Goal: Task Accomplishment & Management: Manage account settings

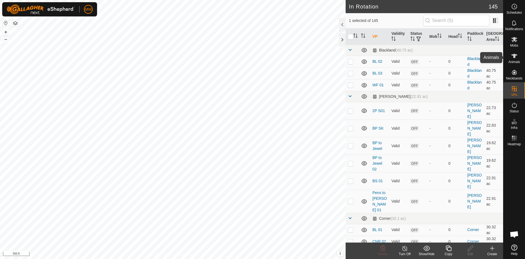
click at [517, 57] on icon at bounding box center [514, 56] width 7 height 7
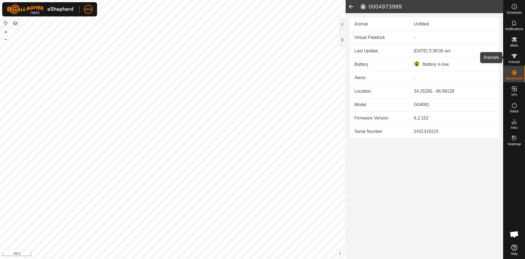
click at [516, 56] on icon at bounding box center [514, 56] width 7 height 7
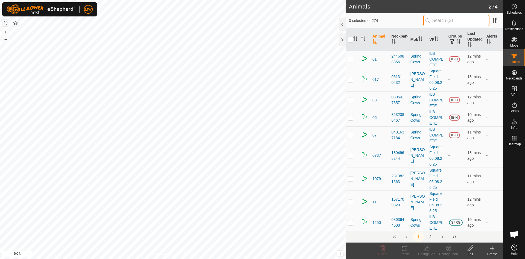
click at [453, 22] on input "text" at bounding box center [457, 20] width 66 height 11
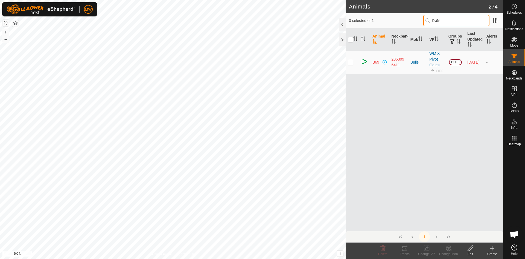
type input "b69"
click at [353, 62] on p-checkbox at bounding box center [350, 62] width 5 height 4
checkbox input "true"
click at [472, 248] on icon at bounding box center [470, 248] width 7 height 7
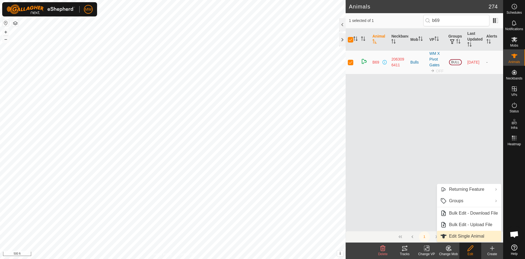
click at [469, 234] on link "Edit Single Animal" at bounding box center [469, 235] width 64 height 11
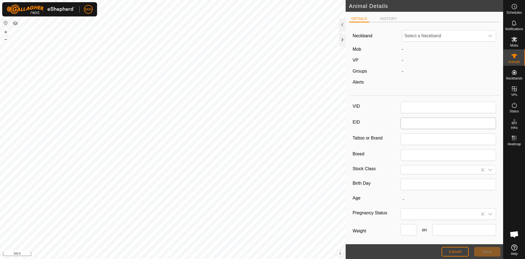
type input "B69"
type input "Irish Black"
type input "0"
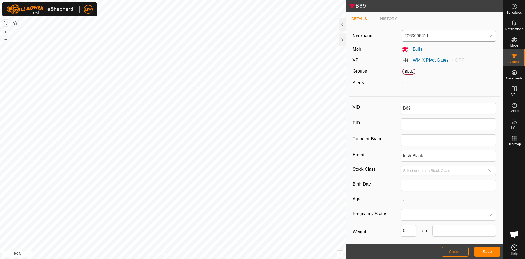
click at [488, 35] on icon "dropdown trigger" at bounding box center [490, 36] width 4 height 4
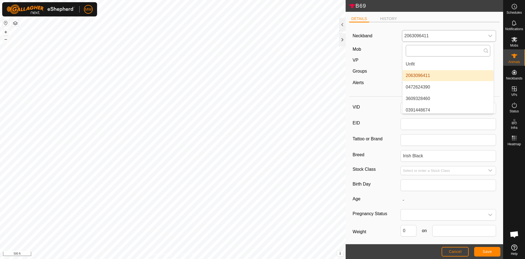
click at [450, 50] on input "text" at bounding box center [448, 50] width 85 height 11
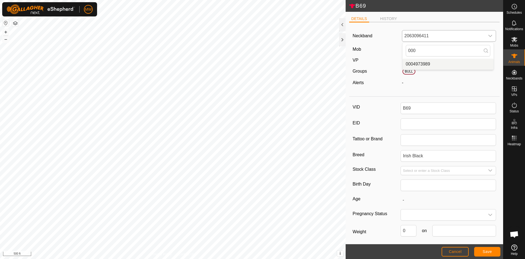
type input "000"
click at [418, 62] on li "0004973989" at bounding box center [448, 64] width 91 height 11
click at [492, 250] on button "Save" at bounding box center [487, 252] width 26 height 10
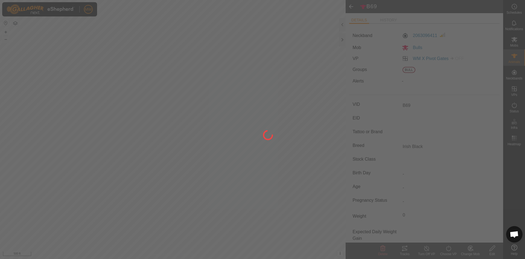
type input "-"
type input "0 kg"
type input "-"
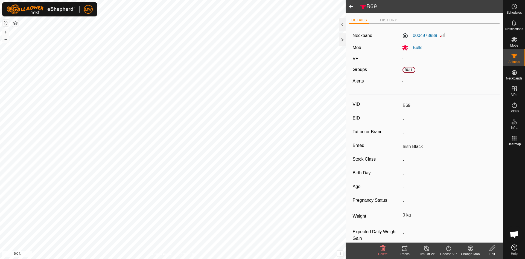
click at [350, 7] on span at bounding box center [351, 6] width 11 height 13
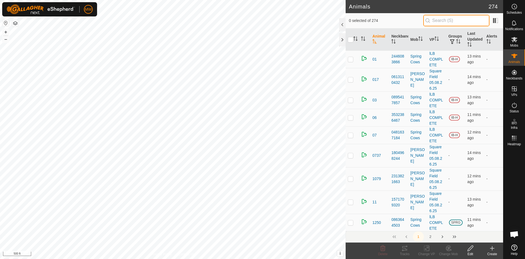
click at [458, 21] on input "text" at bounding box center [457, 20] width 66 height 11
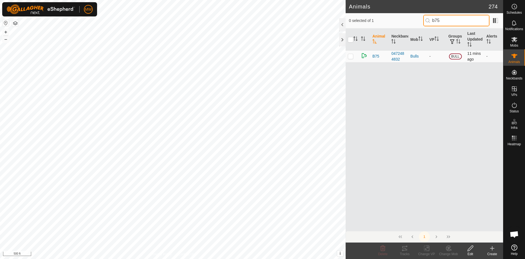
type input "b75"
click at [352, 56] on p-checkbox at bounding box center [350, 56] width 5 height 4
checkbox input "true"
click at [470, 250] on icon at bounding box center [470, 248] width 7 height 7
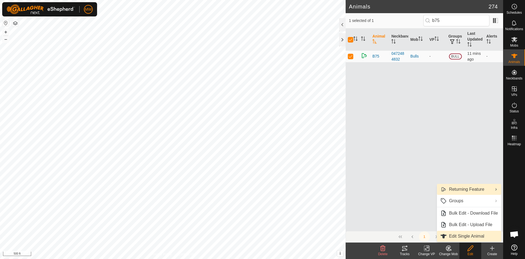
click at [467, 235] on link "Edit Single Animal" at bounding box center [469, 235] width 64 height 11
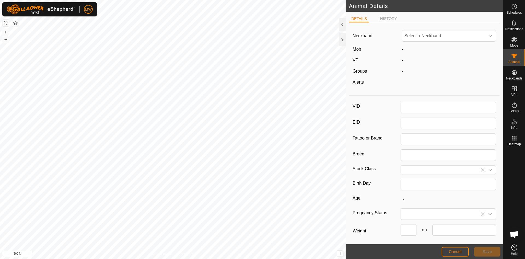
type input "B75"
type input "Irish Black"
type input "0"
click at [434, 35] on span "0472484832" at bounding box center [443, 35] width 83 height 11
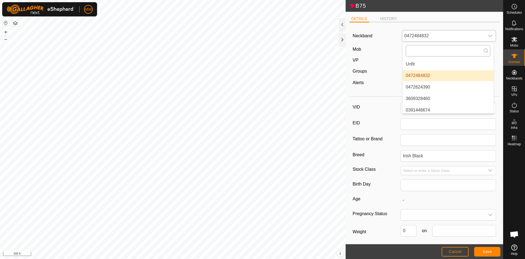
click at [429, 51] on input "text" at bounding box center [448, 50] width 85 height 11
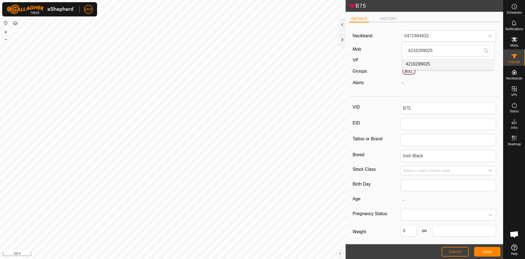
type input "4216299025"
click at [484, 252] on span "Save" at bounding box center [487, 251] width 9 height 4
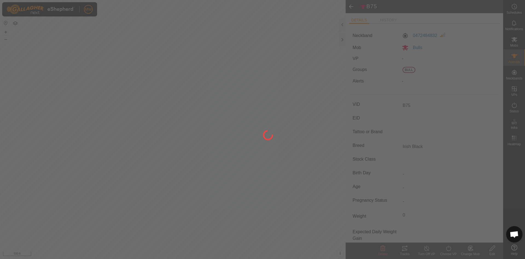
type input "-"
type input "0 kg"
type input "-"
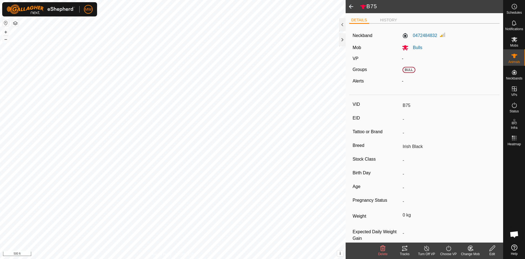
click at [491, 251] on icon at bounding box center [492, 248] width 7 height 7
type input "0"
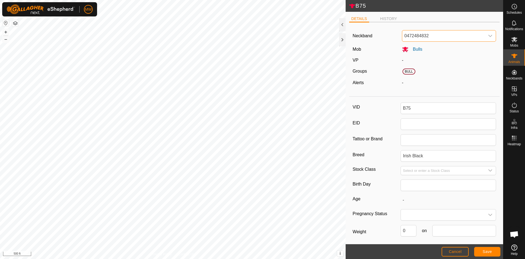
click at [441, 36] on span "0472484832" at bounding box center [443, 35] width 83 height 11
type input "421"
click at [416, 64] on li "4216299025" at bounding box center [448, 64] width 91 height 11
click at [487, 250] on span "Save" at bounding box center [487, 251] width 9 height 4
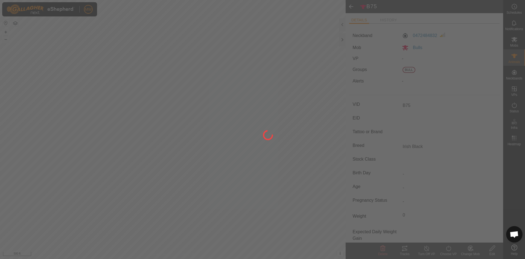
type input "-"
type input "0 kg"
type input "-"
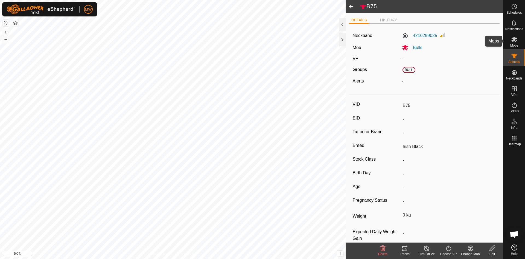
click at [514, 40] on icon at bounding box center [515, 39] width 6 height 5
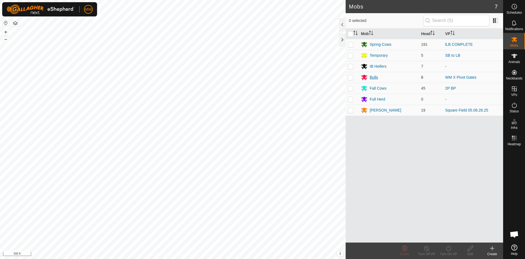
click at [365, 78] on icon at bounding box center [364, 77] width 6 height 5
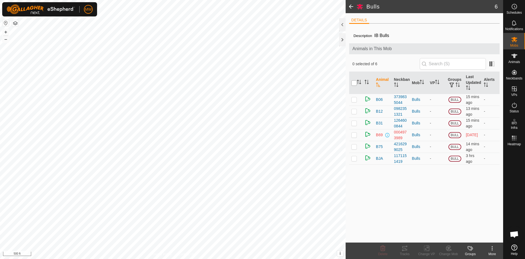
click at [353, 83] on input "checkbox" at bounding box center [354, 82] width 5 height 5
checkbox input "true"
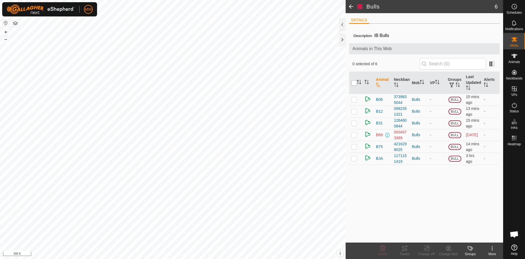
checkbox input "true"
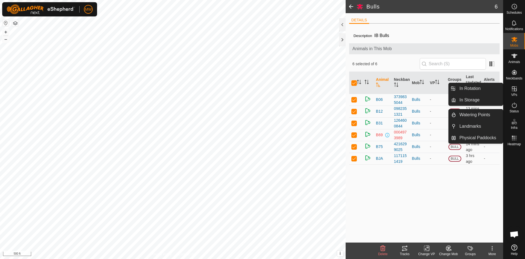
click at [513, 90] on icon at bounding box center [514, 88] width 7 height 7
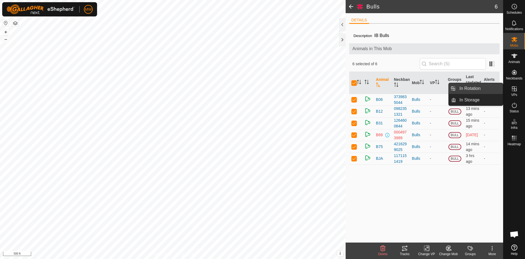
click at [478, 90] on link "In Rotation" at bounding box center [479, 88] width 47 height 11
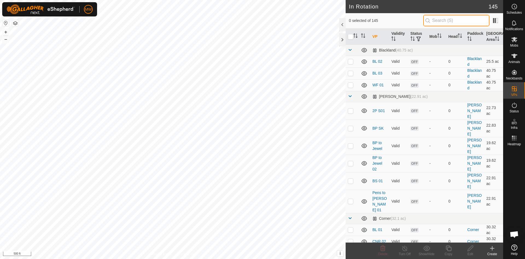
click at [434, 23] on input "text" at bounding box center [457, 20] width 66 height 11
click at [495, 247] on icon at bounding box center [492, 248] width 7 height 7
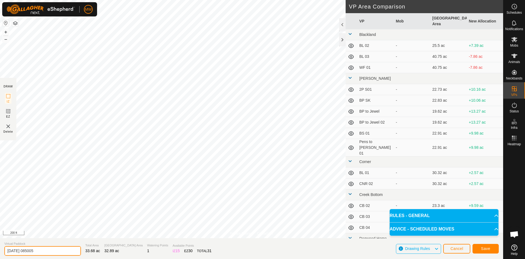
drag, startPoint x: 53, startPoint y: 250, endPoint x: 0, endPoint y: 248, distance: 52.9
click at [0, 248] on section "Virtual Paddock [DATE] 085005 Total Area 33.68 ac Grazing Area 32.89 ac Waterin…" at bounding box center [251, 248] width 503 height 21
type input "SB"
click at [481, 247] on button "Save" at bounding box center [486, 248] width 26 height 10
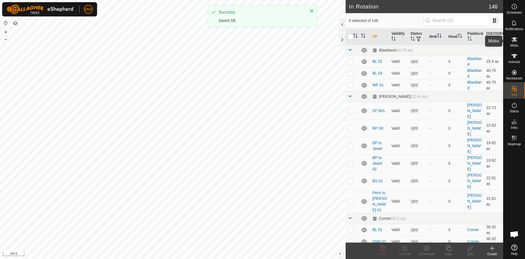
click at [514, 42] on icon at bounding box center [514, 39] width 7 height 7
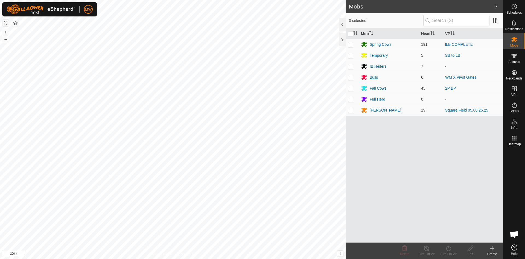
click at [370, 75] on div "Bulls" at bounding box center [374, 77] width 8 height 6
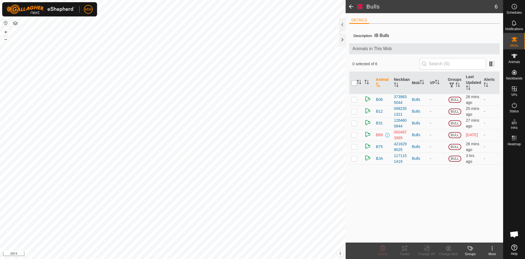
click at [353, 84] on input "checkbox" at bounding box center [354, 82] width 5 height 5
checkbox input "true"
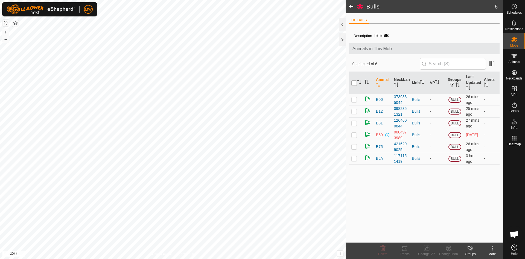
checkbox input "true"
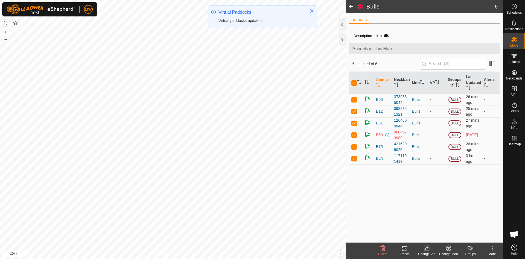
click at [424, 249] on change-vp-svg-icon at bounding box center [427, 248] width 22 height 7
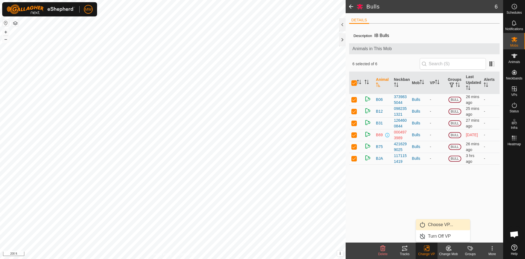
click at [438, 222] on link "Choose VP..." at bounding box center [443, 224] width 54 height 11
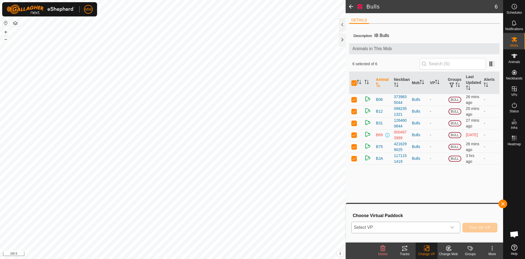
click at [403, 224] on span "Select VP" at bounding box center [399, 227] width 95 height 11
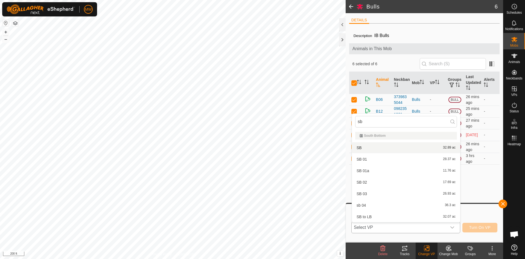
type input "sb"
click at [358, 149] on li "SB 32.89 ac" at bounding box center [406, 147] width 108 height 11
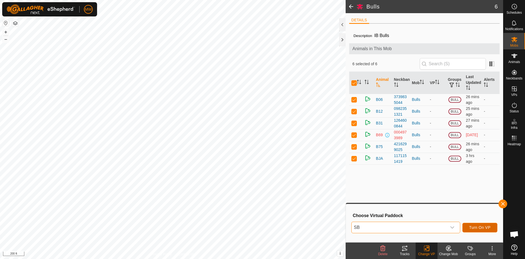
click at [476, 228] on span "Turn On VP" at bounding box center [479, 227] width 21 height 4
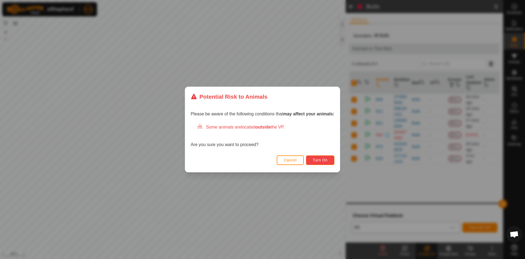
click at [310, 160] on button "Turn On" at bounding box center [320, 160] width 28 height 10
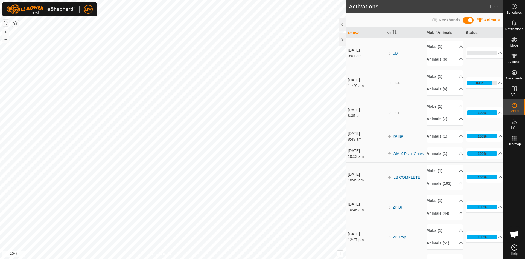
click at [278, 258] on html "MW Schedules Notifications Mobs Animals Neckbands VPs Status Infra Heatmap Help…" at bounding box center [262, 129] width 525 height 259
click at [243, 258] on html "MW Schedules Notifications Mobs Animals Neckbands VPs Status Infra Heatmap Help…" at bounding box center [262, 129] width 525 height 259
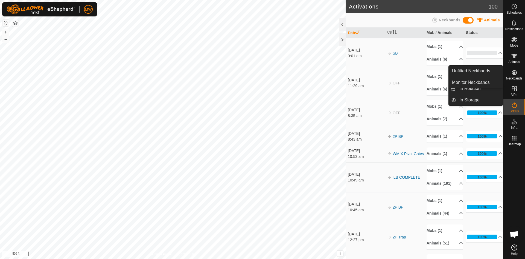
drag, startPoint x: 509, startPoint y: 79, endPoint x: 514, endPoint y: 73, distance: 7.9
click at [514, 73] on icon at bounding box center [514, 72] width 5 height 5
click at [480, 68] on link "Unfitted Neckbands" at bounding box center [476, 70] width 54 height 11
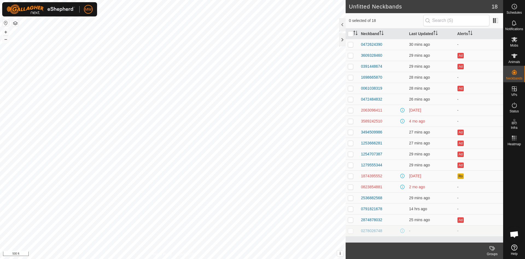
drag, startPoint x: 360, startPoint y: 110, endPoint x: 472, endPoint y: 225, distance: 160.4
click at [472, 225] on tbody "0472624390 30 mins ago - 3609328460 29 mins ago Ad 0391448674 29 mins ago Ad 16…" at bounding box center [425, 137] width 158 height 197
copy tbody "2063096411 [DATE] - 3589242510 4 mo ago - 3494509986 27 mins ago Ad 1253666281 …"
click at [488, 76] on td "-" at bounding box center [479, 77] width 48 height 11
